Goal: Contribute content

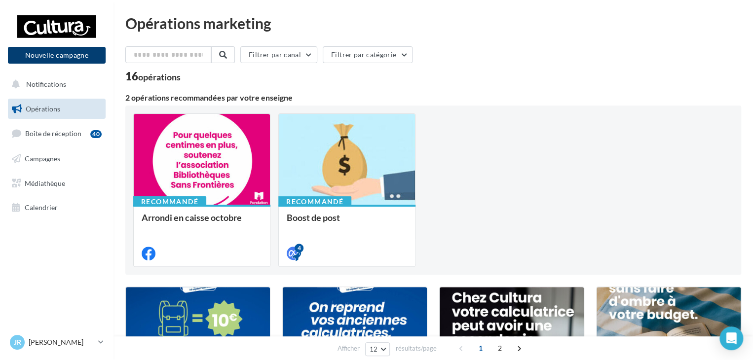
click at [45, 58] on button "Nouvelle campagne" at bounding box center [57, 55] width 98 height 17
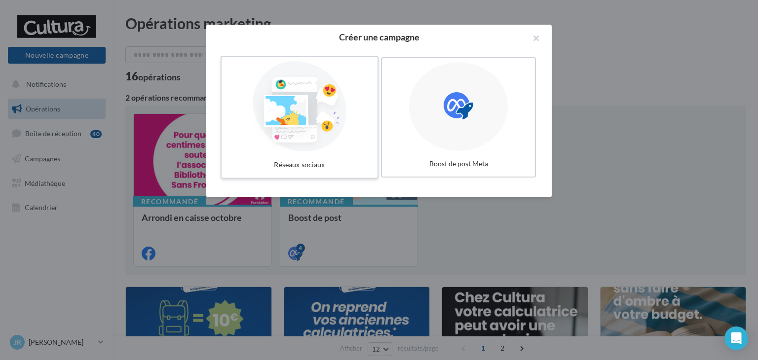
click at [277, 133] on div at bounding box center [299, 106] width 148 height 91
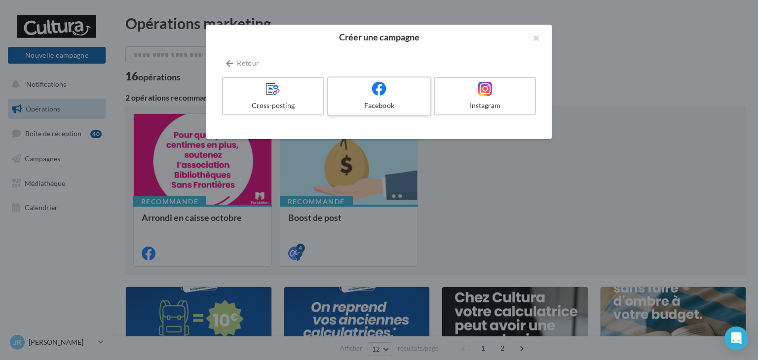
click at [363, 97] on label "Facebook" at bounding box center [379, 95] width 104 height 39
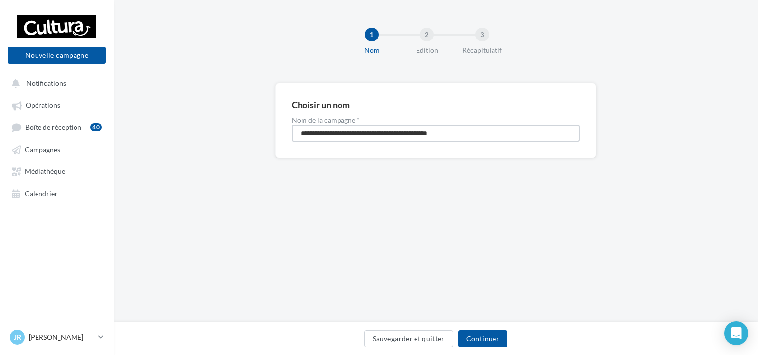
drag, startPoint x: 474, startPoint y: 130, endPoint x: 209, endPoint y: 133, distance: 264.4
click at [209, 133] on div "**********" at bounding box center [435, 136] width 644 height 107
type input "**********"
click at [484, 338] on button "Continuer" at bounding box center [482, 338] width 49 height 17
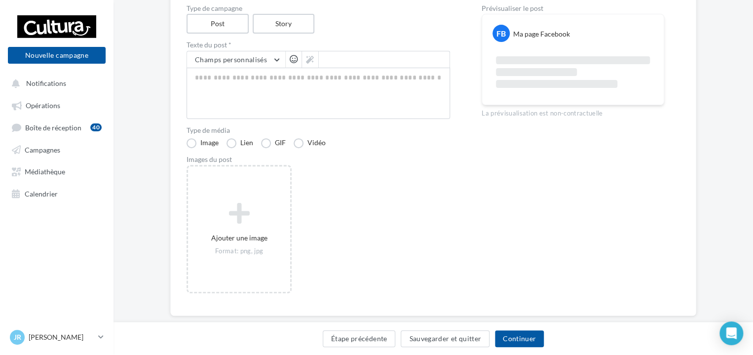
scroll to position [130, 0]
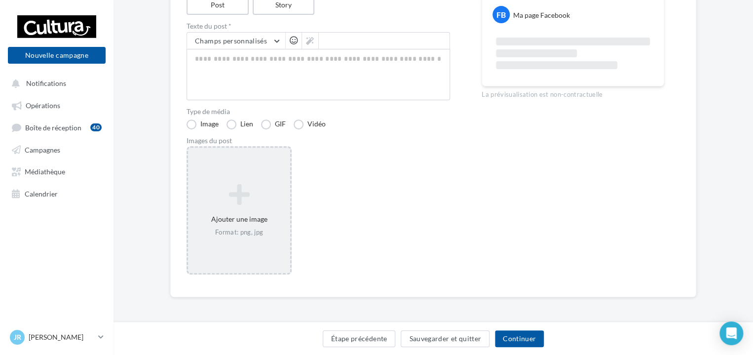
click at [252, 234] on div "Format: png, jpg" at bounding box center [239, 232] width 94 height 9
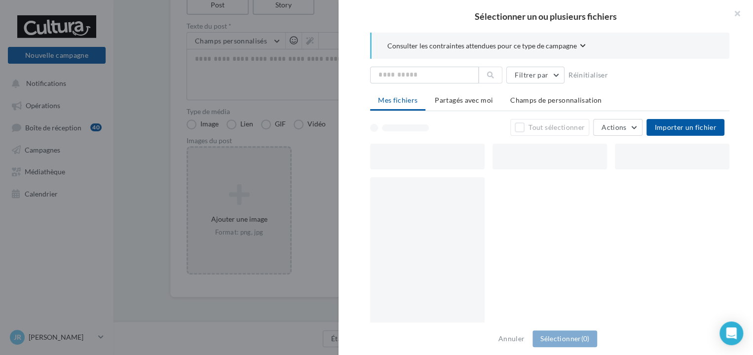
scroll to position [124, 0]
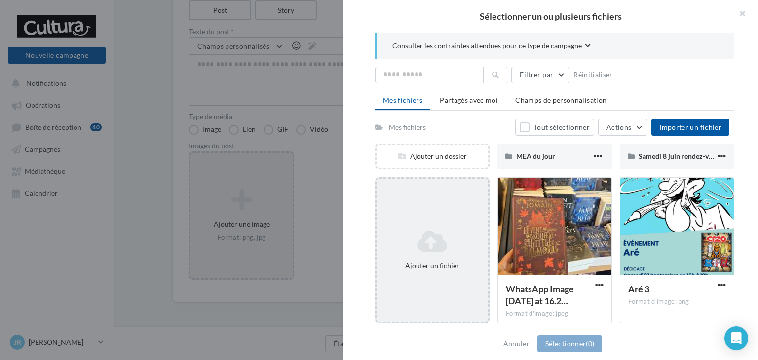
click at [470, 266] on div "Ajouter un fichier" at bounding box center [432, 266] width 104 height 10
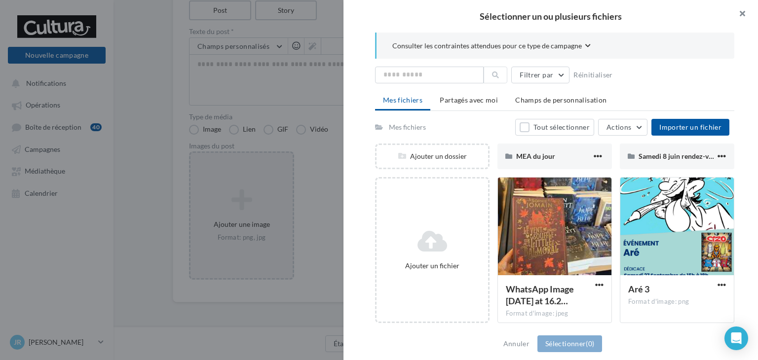
click at [743, 17] on button "button" at bounding box center [737, 15] width 39 height 30
